Goal: Use online tool/utility: Utilize a website feature to perform a specific function

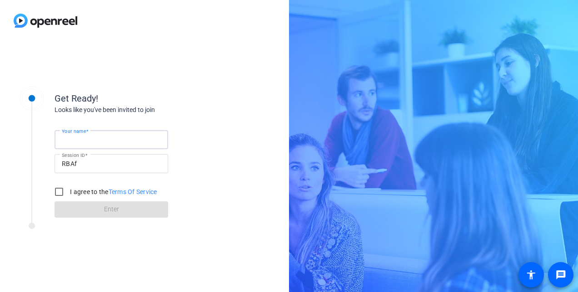
click at [98, 138] on input "Your name" at bounding box center [111, 139] width 99 height 11
type input "[PERSON_NAME]"
click at [53, 186] on input "I agree to the Terms Of Service" at bounding box center [59, 192] width 18 height 18
checkbox input "true"
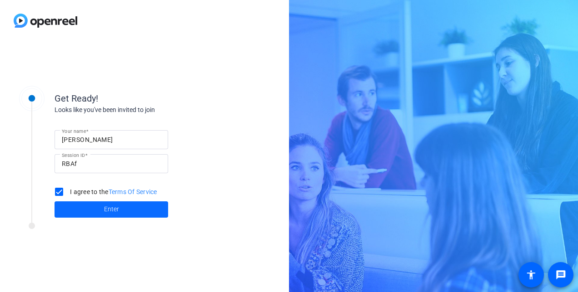
click at [121, 207] on span at bounding box center [111, 210] width 114 height 22
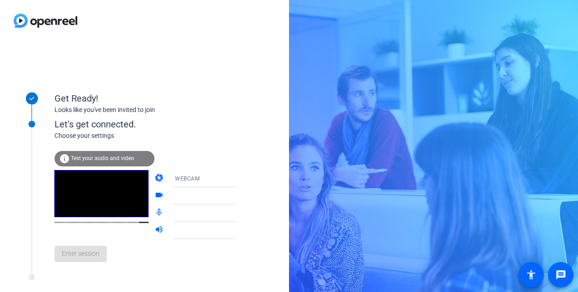
click at [240, 178] on icon at bounding box center [245, 178] width 11 height 11
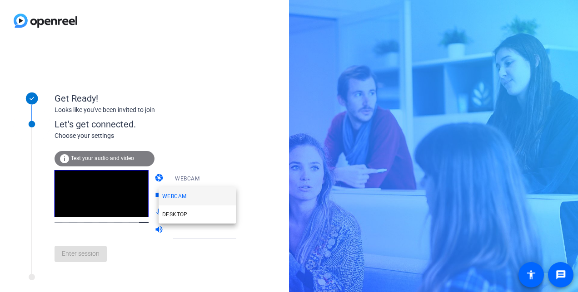
click at [227, 178] on div at bounding box center [289, 146] width 578 height 292
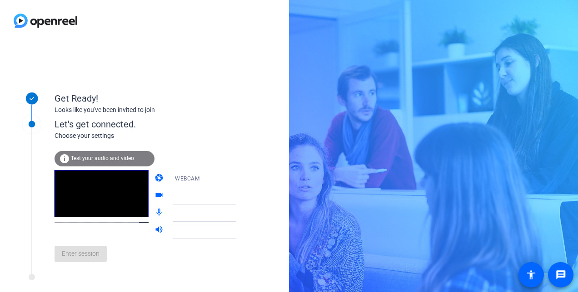
click at [243, 178] on icon at bounding box center [245, 179] width 5 height 2
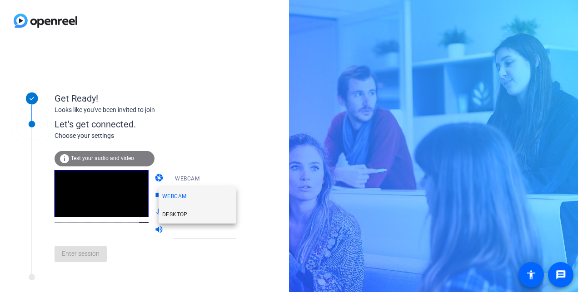
click at [193, 215] on mat-option "DESKTOP" at bounding box center [197, 215] width 78 height 18
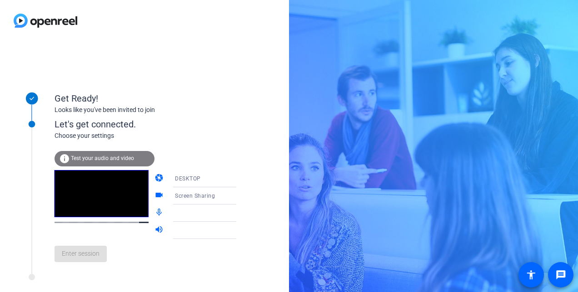
click at [243, 213] on icon at bounding box center [245, 214] width 5 height 2
click at [89, 159] on span "Test your audio and video" at bounding box center [102, 158] width 63 height 6
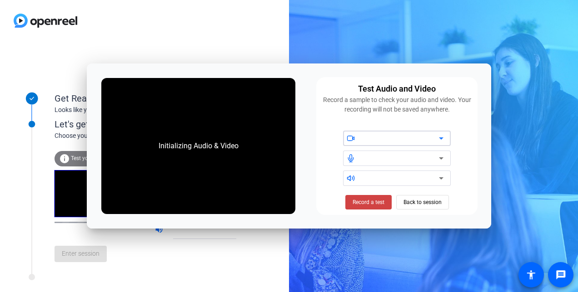
click at [406, 134] on div at bounding box center [400, 138] width 77 height 11
click at [367, 201] on span "Record a test" at bounding box center [368, 202] width 32 height 8
click at [369, 207] on span at bounding box center [368, 203] width 56 height 22
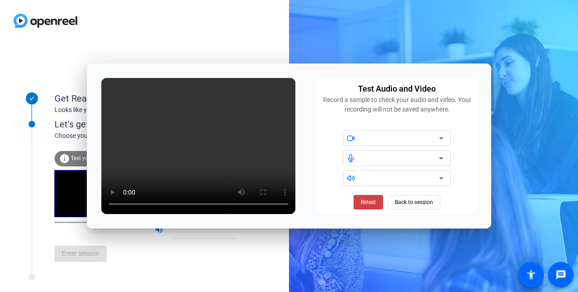
click at [396, 139] on div at bounding box center [400, 138] width 77 height 11
click at [447, 135] on div at bounding box center [397, 138] width 108 height 15
click at [447, 136] on div at bounding box center [397, 138] width 108 height 15
click at [442, 161] on icon at bounding box center [441, 158] width 11 height 11
click at [439, 185] on div at bounding box center [403, 178] width 82 height 15
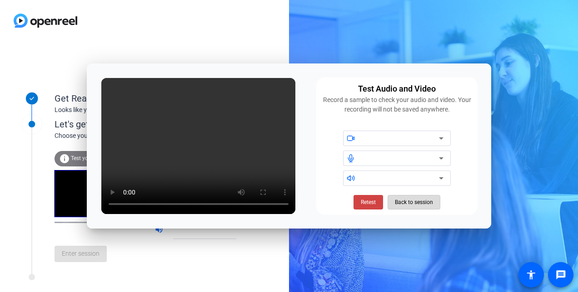
click at [415, 201] on span "Back to session" at bounding box center [414, 202] width 38 height 17
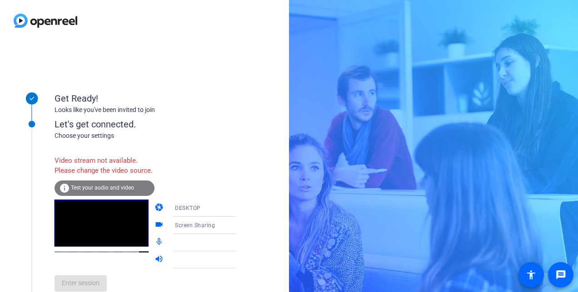
click at [240, 231] on icon at bounding box center [245, 225] width 11 height 11
click at [228, 216] on div at bounding box center [289, 146] width 578 height 292
click at [240, 214] on icon at bounding box center [245, 208] width 11 height 11
click at [174, 256] on span "DESKTOP" at bounding box center [174, 254] width 25 height 11
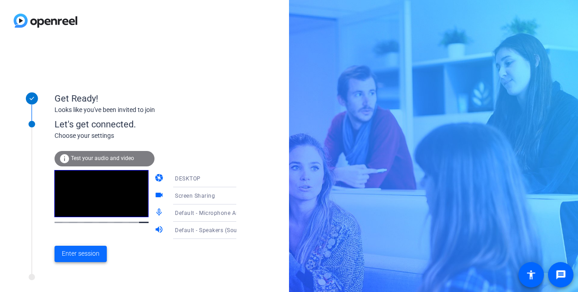
click at [79, 256] on span "Enter session" at bounding box center [81, 254] width 38 height 10
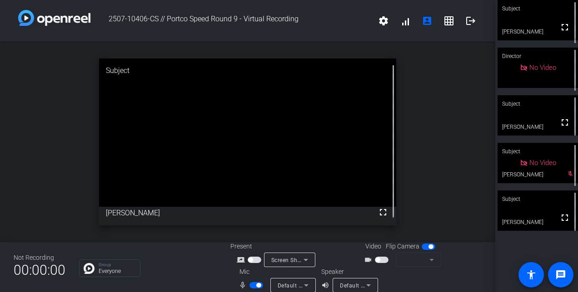
click at [379, 258] on span "button" at bounding box center [382, 260] width 14 height 6
click at [559, 31] on mat-icon "fullscreen" at bounding box center [564, 27] width 11 height 11
